Goal: Transaction & Acquisition: Purchase product/service

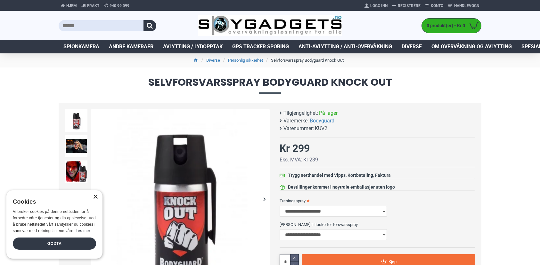
click at [95, 197] on div "×" at bounding box center [95, 197] width 5 height 5
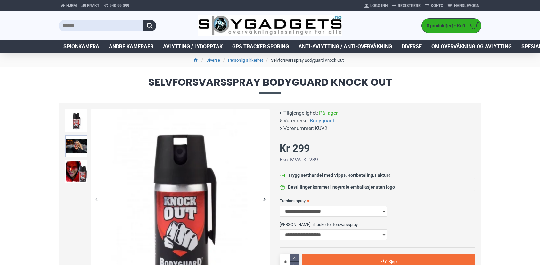
click at [76, 145] on img at bounding box center [76, 146] width 22 height 22
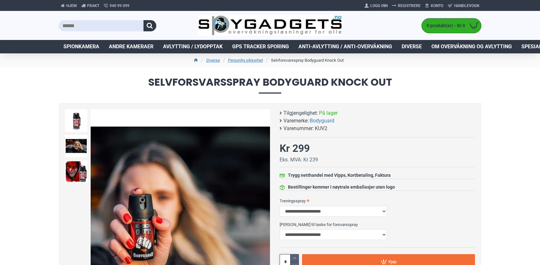
scroll to position [32, 0]
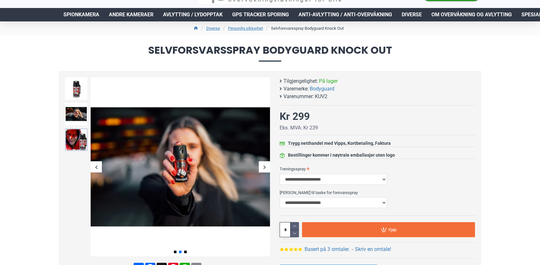
click at [76, 139] on img at bounding box center [76, 140] width 22 height 22
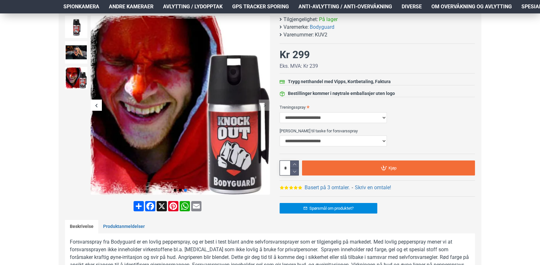
scroll to position [96, 0]
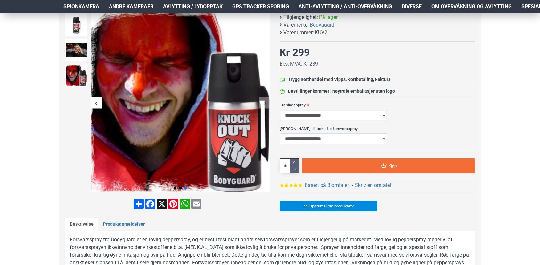
click at [350, 117] on select "**********" at bounding box center [333, 115] width 107 height 11
drag, startPoint x: 516, startPoint y: 105, endPoint x: 509, endPoint y: 106, distance: 6.8
click at [346, 137] on select "**********" at bounding box center [333, 139] width 107 height 11
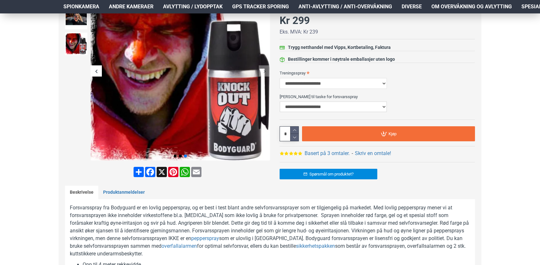
scroll to position [224, 0]
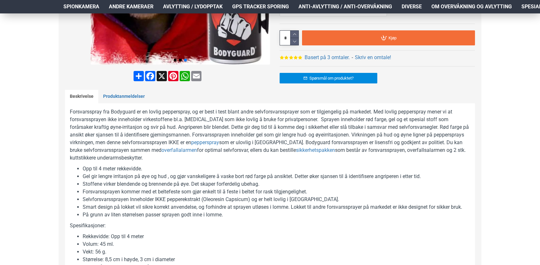
click at [104, 177] on li "Gel gir lengre irritasjon på øye og hud , og gjør vanskeligere å vaske bort rød…" at bounding box center [276, 177] width 387 height 8
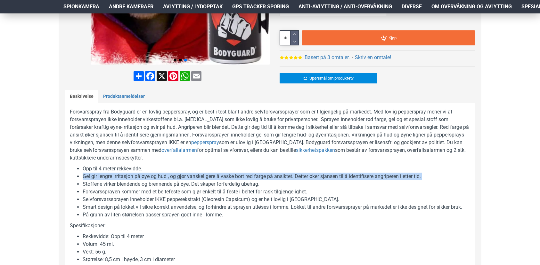
click at [104, 177] on li "Gel gir lengre irritasjon på øye og hud , og gjør vanskeligere å vaske bort rød…" at bounding box center [276, 177] width 387 height 8
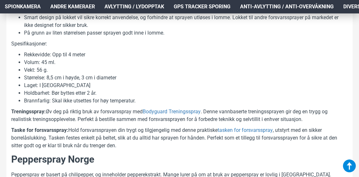
scroll to position [438, 0]
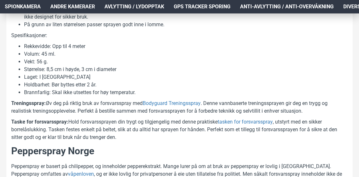
click at [119, 110] on p "Treningsspray: Øv deg på riktig bruk av forsvarsspray med Bodyguard Treningsspr…" at bounding box center [179, 107] width 336 height 15
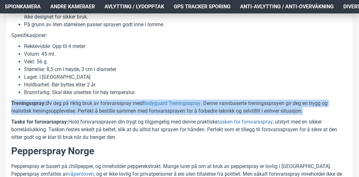
click at [119, 110] on p "Treningsspray: Øv deg på riktig bruk av forsvarsspray med Bodyguard Treningsspr…" at bounding box center [179, 107] width 336 height 15
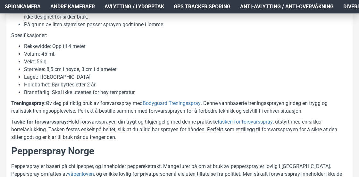
click at [129, 127] on p "Taske for forsvarsspray: Hold forsvarssprayen din trygt og tilgjengelig med den…" at bounding box center [179, 129] width 336 height 23
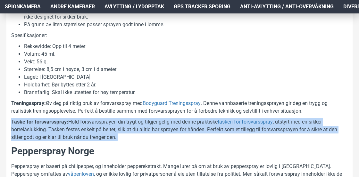
click at [129, 127] on p "Taske for forsvarsspray: Hold forsvarssprayen din trygt og tilgjengelig med den…" at bounding box center [179, 129] width 336 height 23
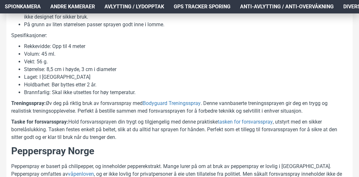
click at [117, 103] on p "Treningsspray: Øv deg på riktig bruk av forsvarsspray med Bodyguard Treningsspr…" at bounding box center [179, 107] width 336 height 15
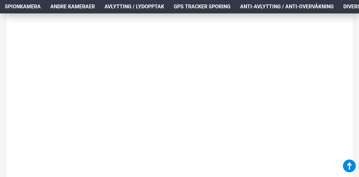
scroll to position [801, 0]
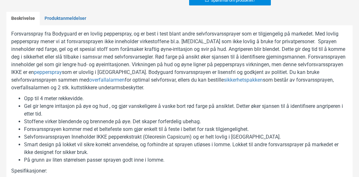
scroll to position [0, 0]
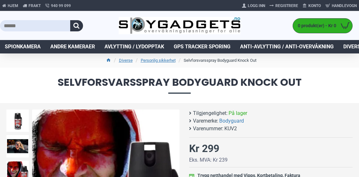
click at [277, 84] on span "Selvforsvarsspray Bodyguard Knock Out" at bounding box center [179, 85] width 346 height 16
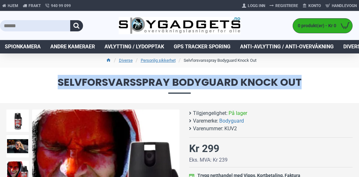
click at [277, 84] on span "Selvforsvarsspray Bodyguard Knock Out" at bounding box center [179, 85] width 346 height 16
click at [233, 93] on span "Selvforsvarsspray Bodyguard Knock Out" at bounding box center [179, 85] width 346 height 16
